Goal: Task Accomplishment & Management: Use online tool/utility

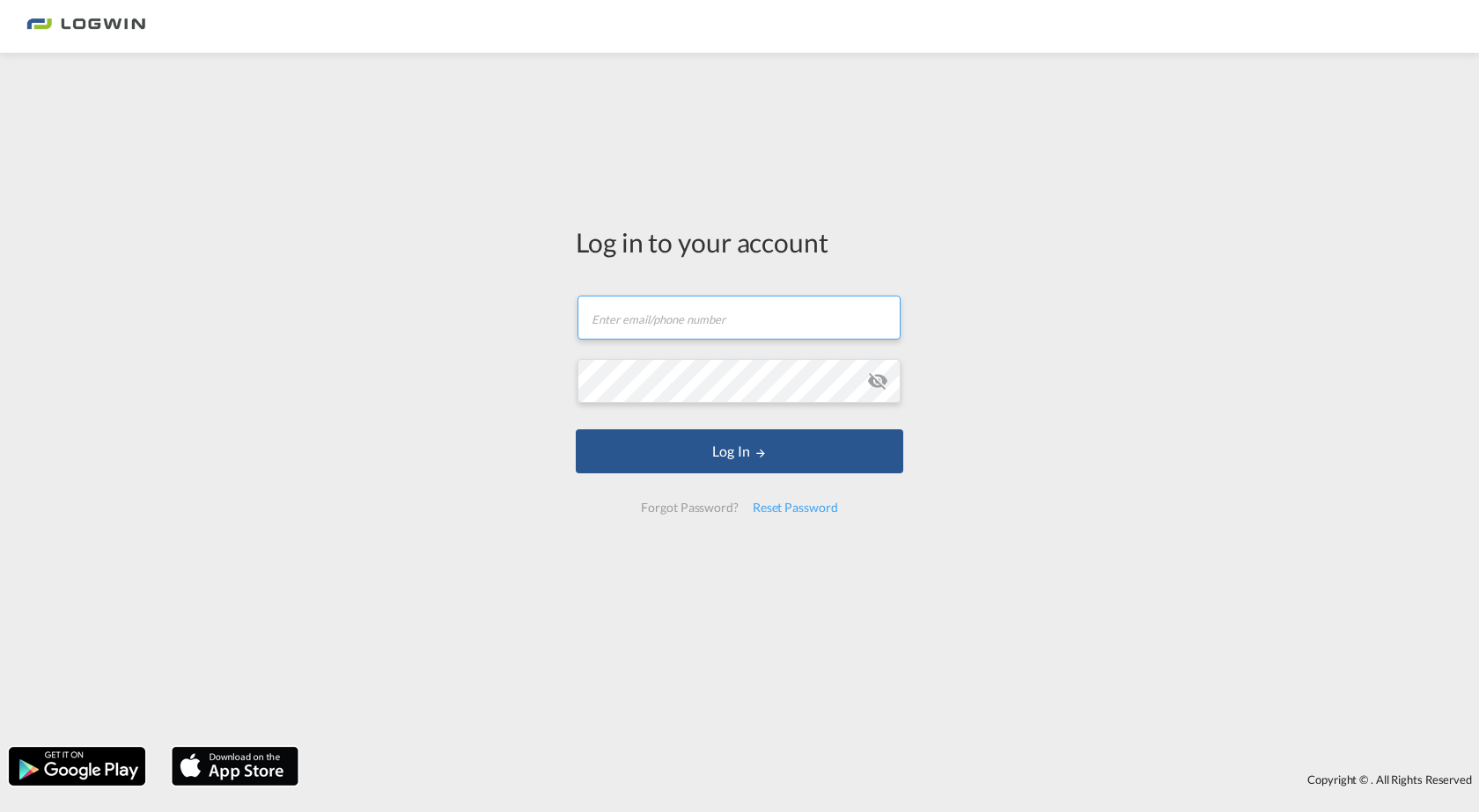
click at [690, 320] on input "text" at bounding box center [738, 317] width 323 height 44
type input "[PERSON_NAME][EMAIL_ADDRESS][PERSON_NAME][DOMAIN_NAME]"
click at [576, 430] on button "Log In" at bounding box center [739, 451] width 327 height 44
